Goal: Check status: Check status

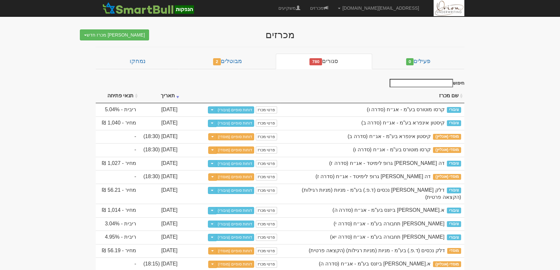
scroll to position [2186, 0]
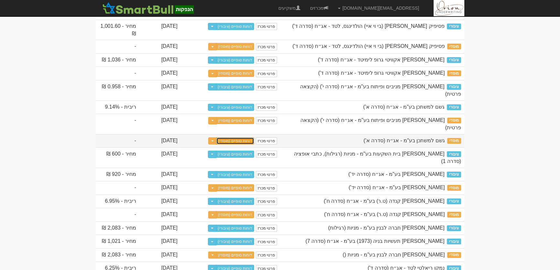
click at [240, 145] on link "דוחות סופיים (מוסדי)" at bounding box center [235, 140] width 38 height 7
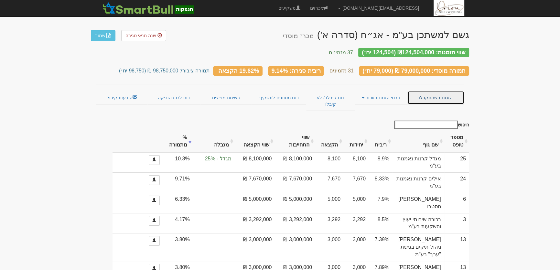
click at [426, 92] on link "הזמנות שהתקבלו" at bounding box center [435, 98] width 57 height 14
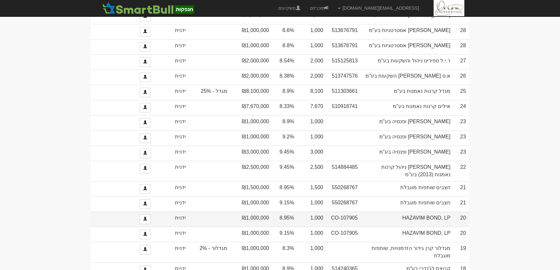
scroll to position [617, 0]
